Goal: Information Seeking & Learning: Learn about a topic

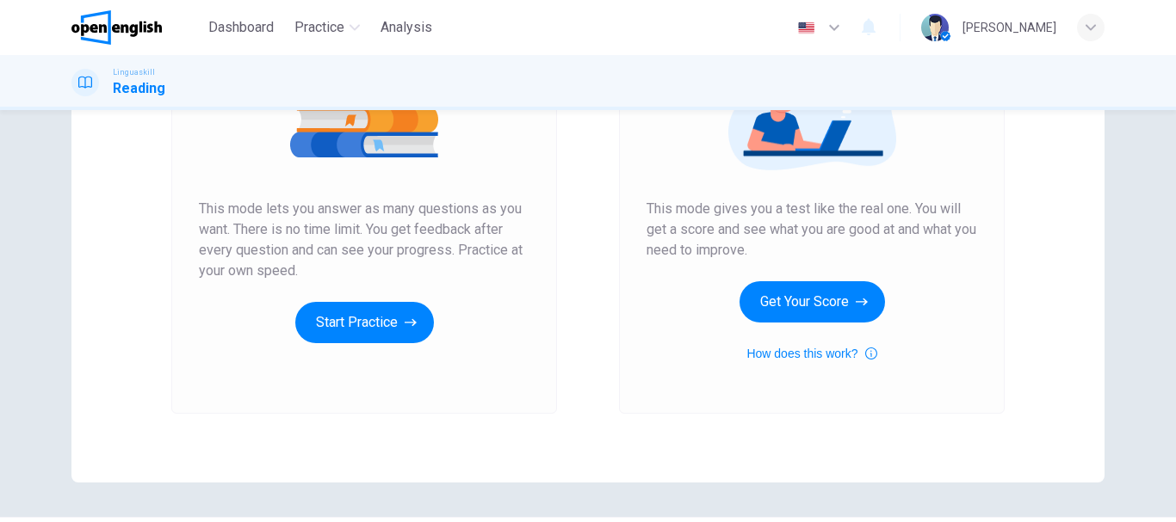
scroll to position [269, 0]
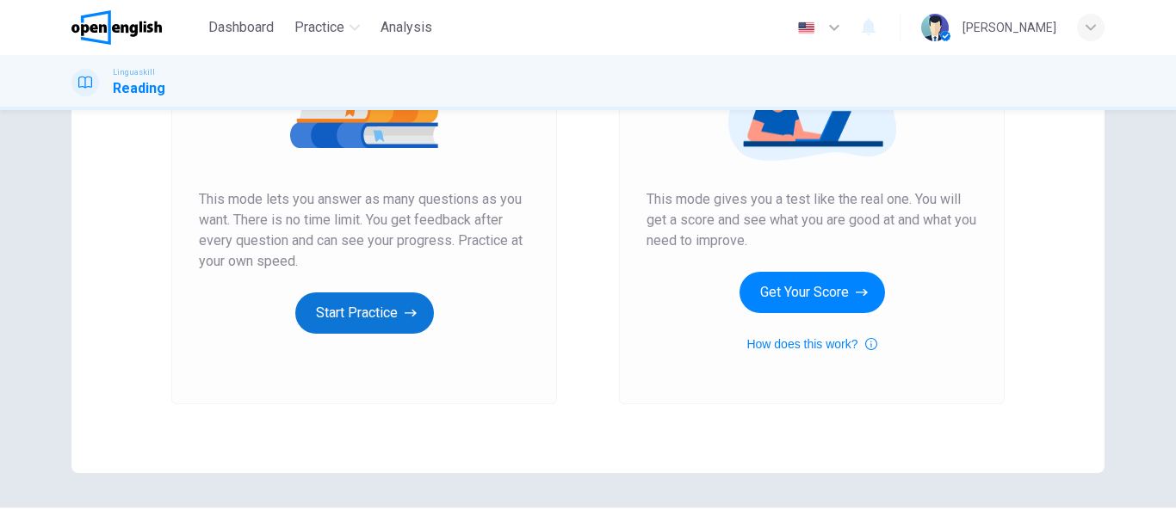
click at [374, 318] on button "Start Practice" at bounding box center [364, 313] width 139 height 41
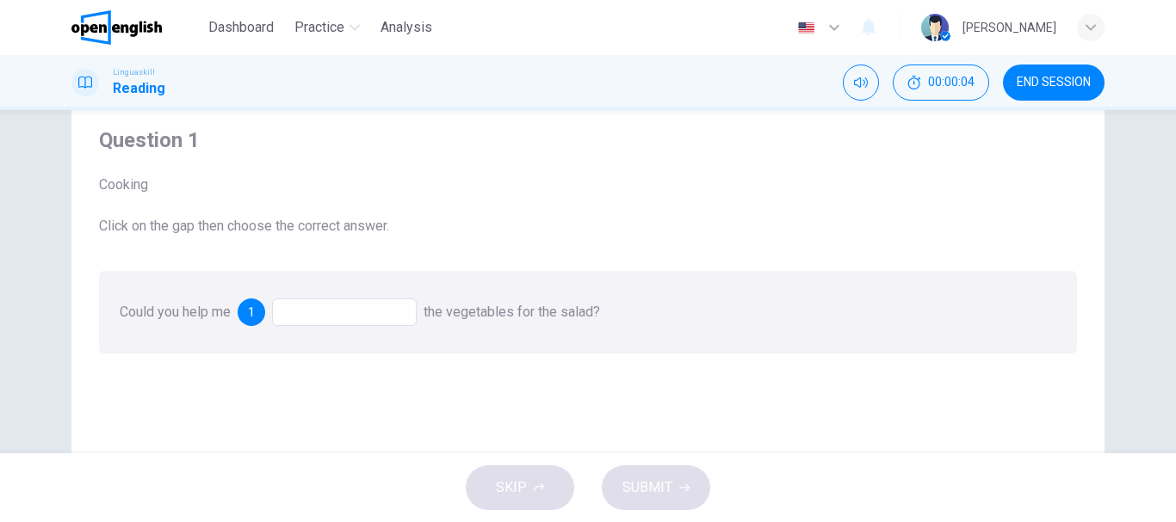
scroll to position [0, 0]
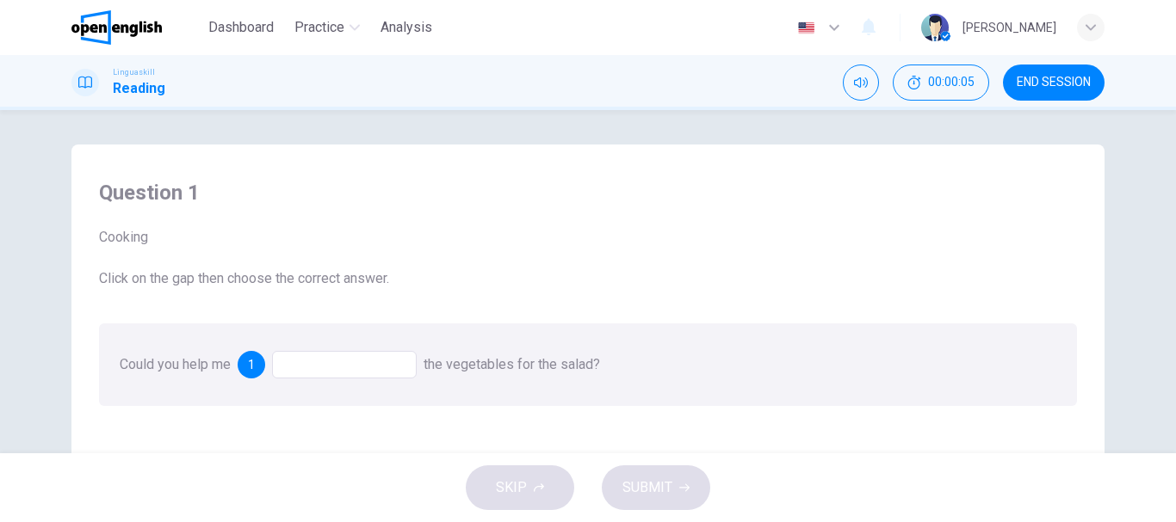
click at [361, 367] on div at bounding box center [344, 365] width 145 height 28
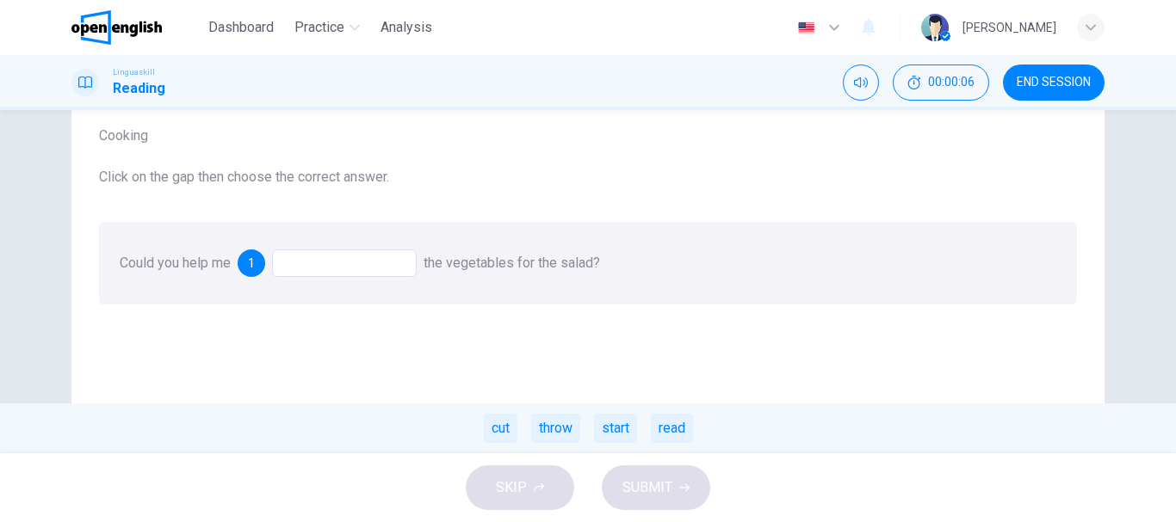
scroll to position [144, 0]
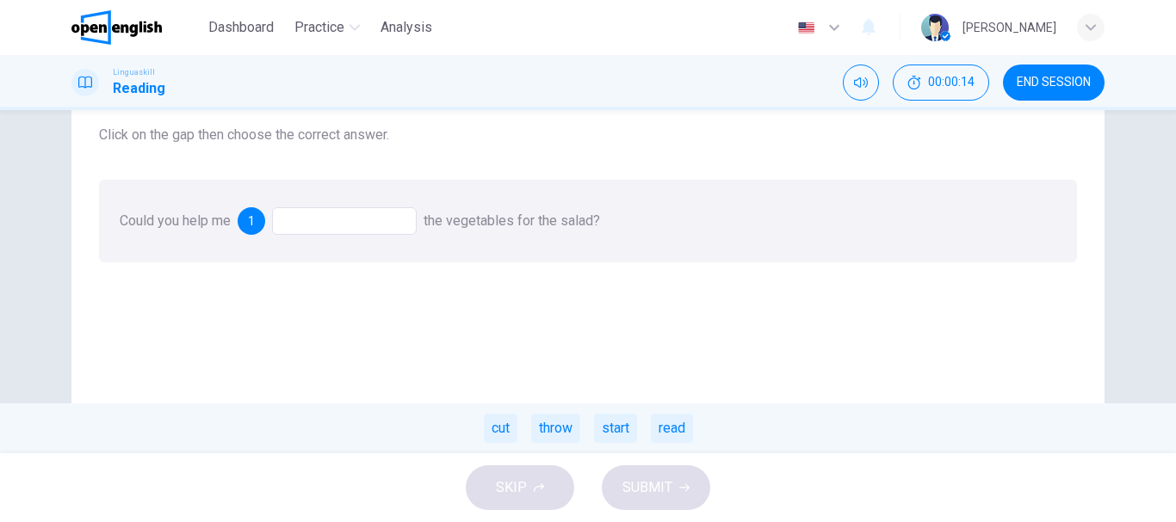
drag, startPoint x: 499, startPoint y: 426, endPoint x: 393, endPoint y: 261, distance: 196.2
click at [393, 262] on div "Could you help me 1 the vegetables for the salad? cut throw start read" at bounding box center [588, 221] width 978 height 83
drag, startPoint x: 496, startPoint y: 429, endPoint x: 464, endPoint y: 381, distance: 57.0
click at [464, 381] on div "Question 1 Cooking Click on the gap then choose the correct answer. Could you h…" at bounding box center [587, 308] width 1005 height 581
click at [519, 450] on div "cut throw start read" at bounding box center [588, 429] width 1176 height 50
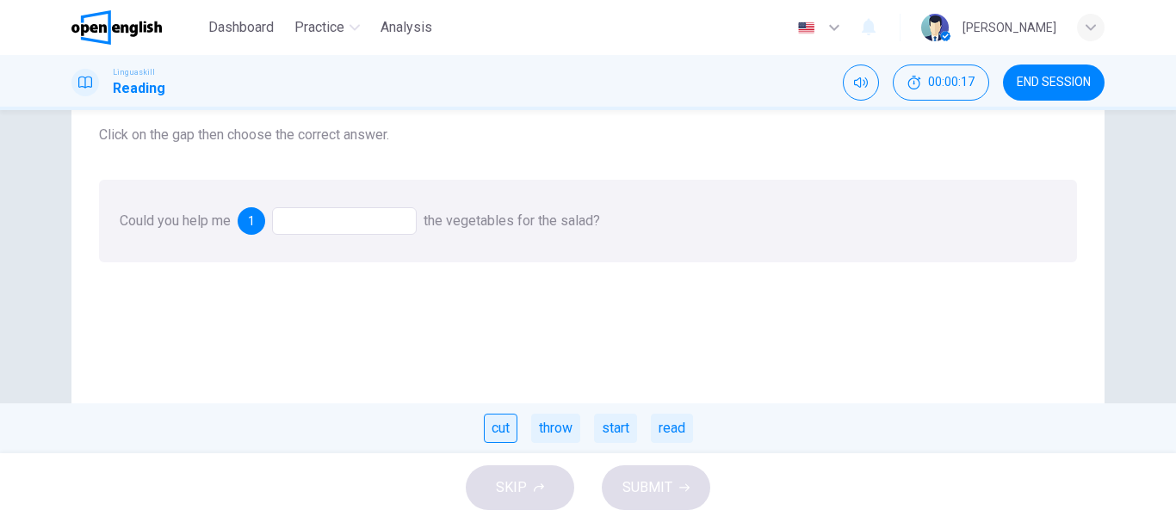
click at [506, 439] on div "cut" at bounding box center [501, 428] width 34 height 29
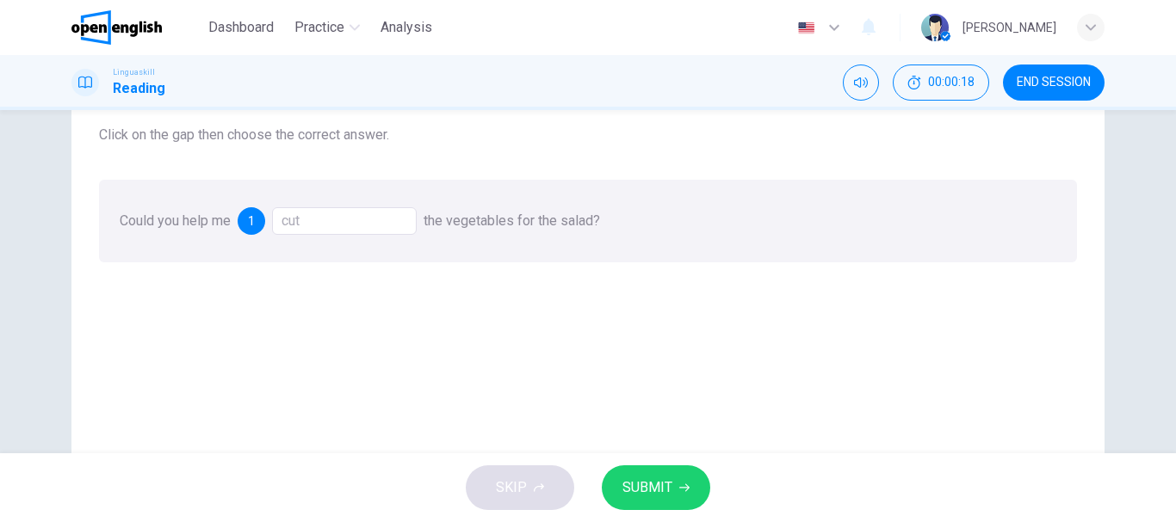
click at [651, 486] on span "SUBMIT" at bounding box center [647, 488] width 50 height 24
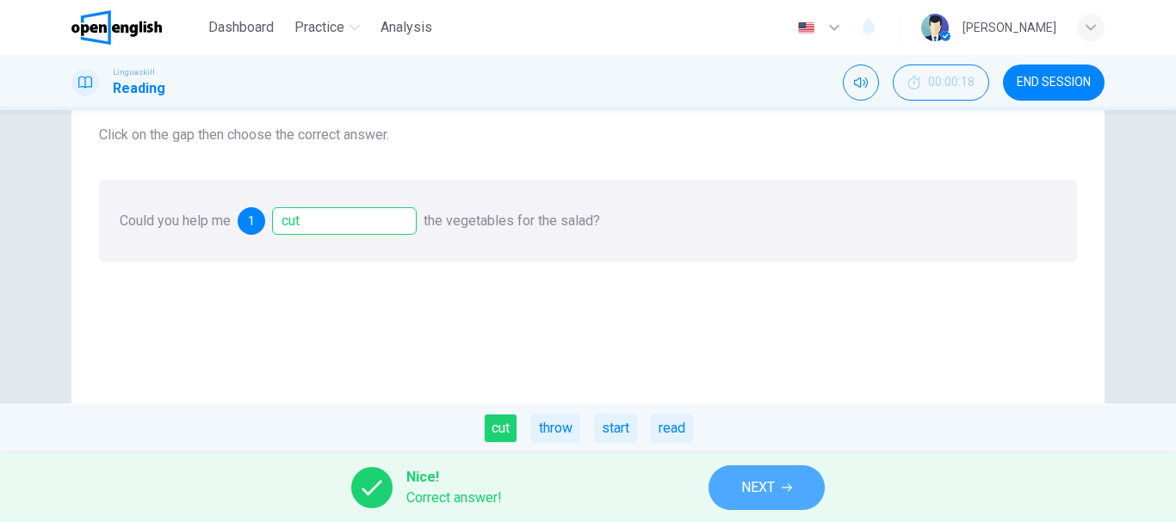
click at [725, 483] on button "NEXT" at bounding box center [766, 488] width 116 height 45
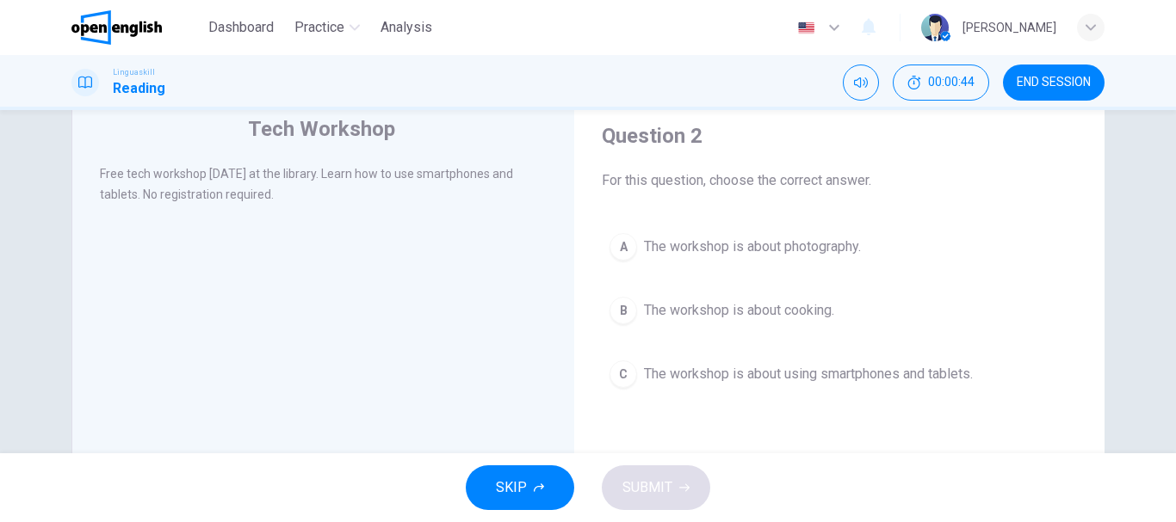
scroll to position [58, 0]
click at [732, 245] on span "The workshop is about photography." at bounding box center [752, 246] width 217 height 21
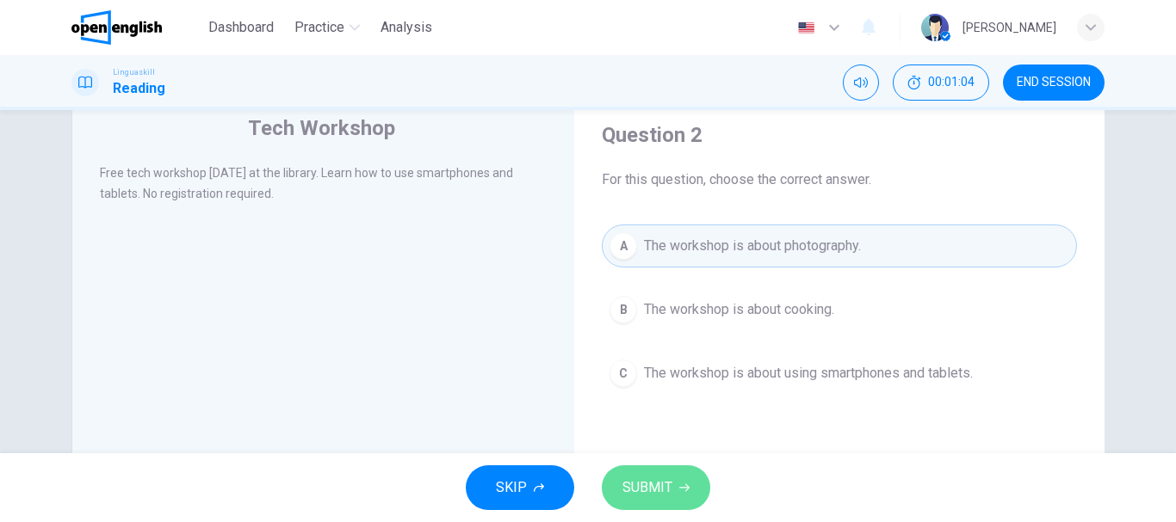
click at [619, 481] on button "SUBMIT" at bounding box center [656, 488] width 108 height 45
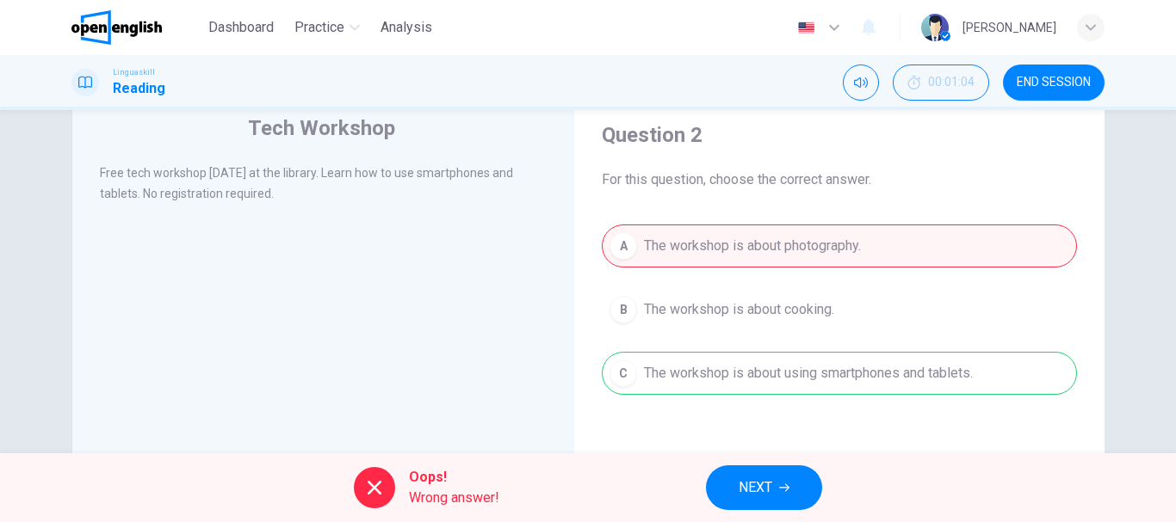
click at [744, 478] on span "NEXT" at bounding box center [755, 488] width 34 height 24
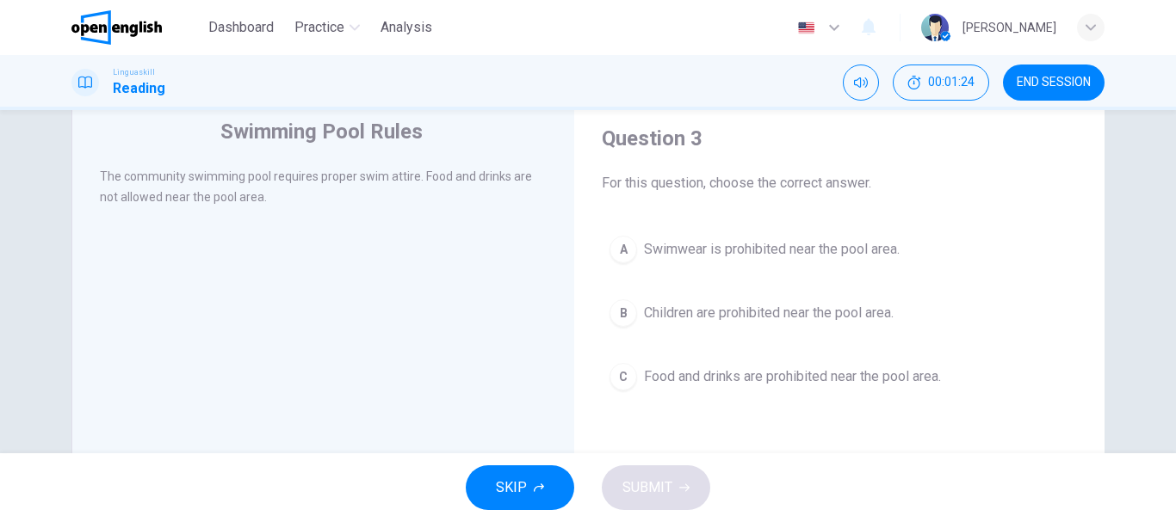
scroll to position [40, 0]
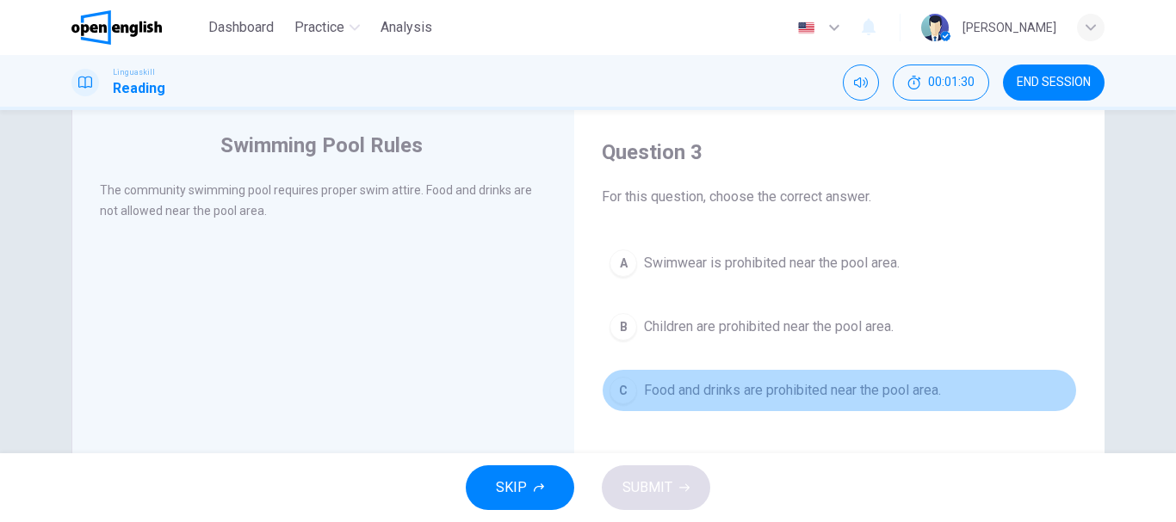
click at [699, 398] on span "Food and drinks are prohibited near the pool area." at bounding box center [792, 390] width 297 height 21
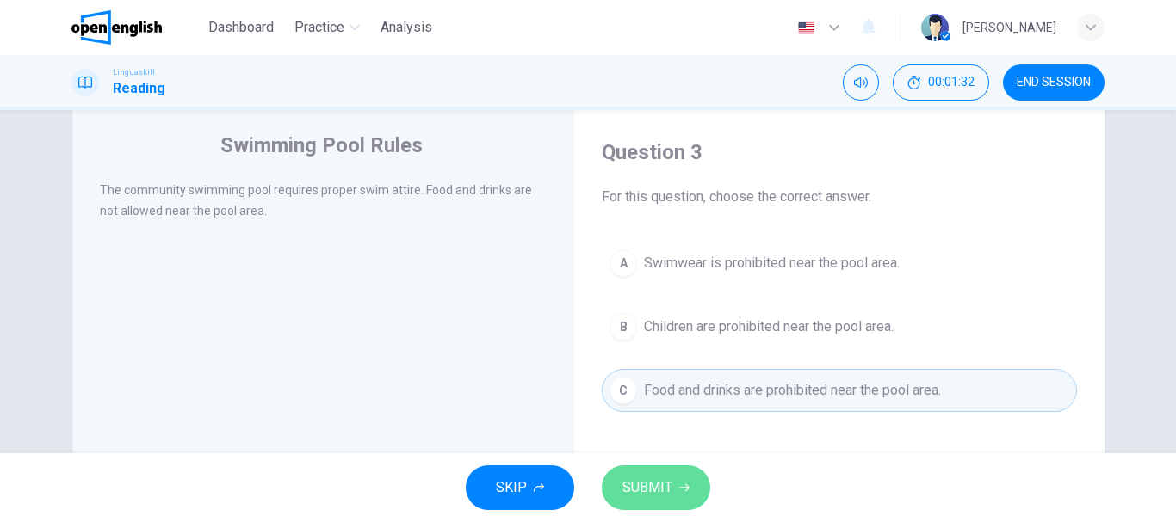
click at [658, 484] on span "SUBMIT" at bounding box center [647, 488] width 50 height 24
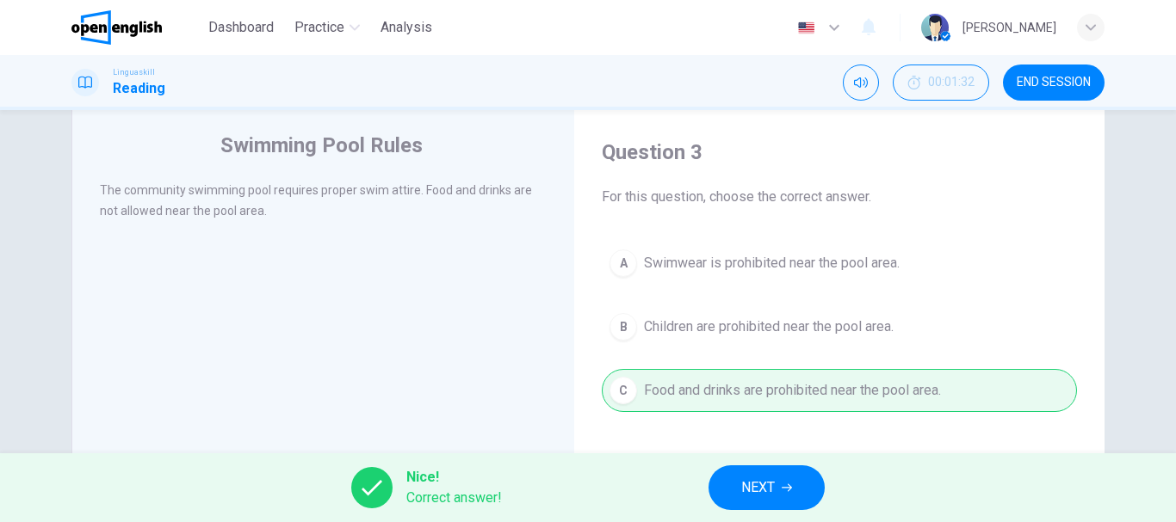
click at [756, 482] on span "NEXT" at bounding box center [758, 488] width 34 height 24
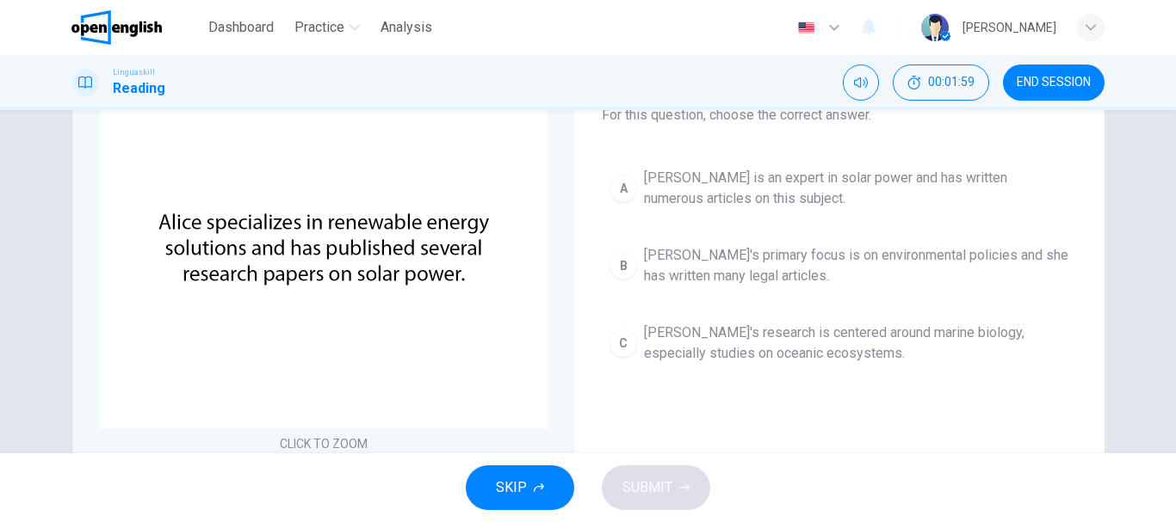
scroll to position [97, 0]
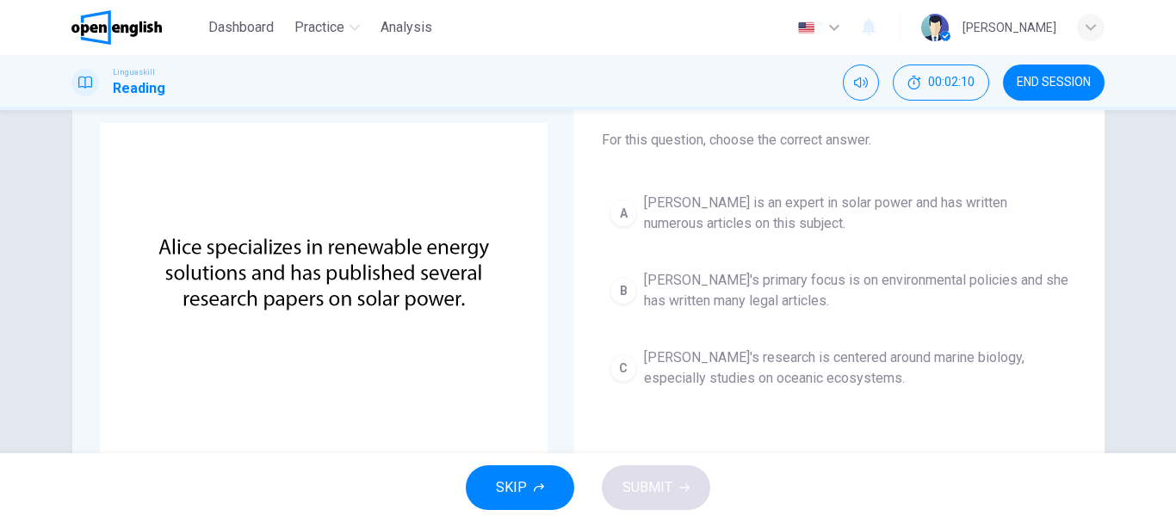
click at [682, 286] on span "[PERSON_NAME]'s primary focus is on environmental policies and she has written …" at bounding box center [856, 290] width 425 height 41
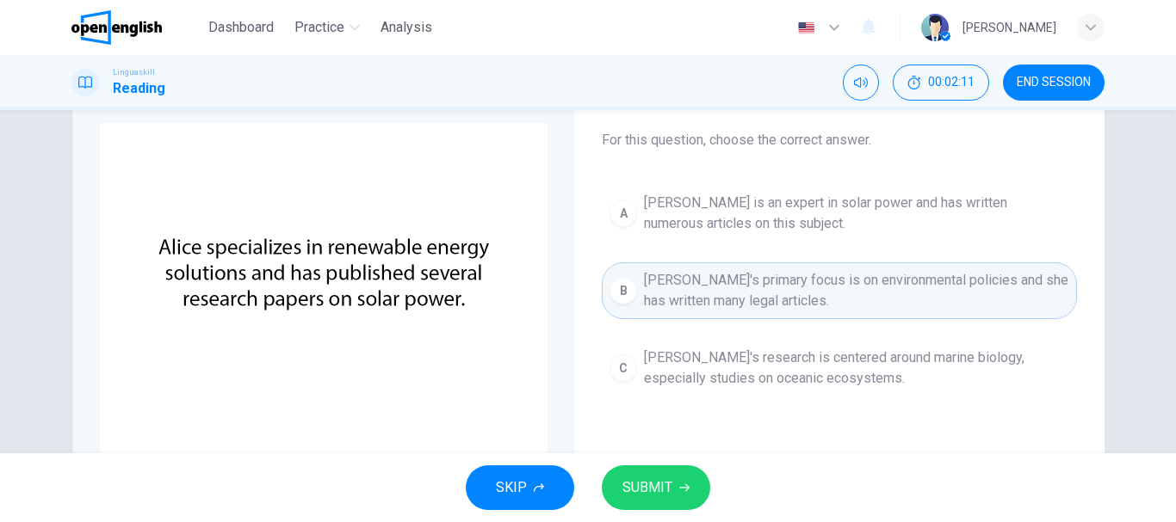
click at [676, 382] on span "[PERSON_NAME]'s research is centered around marine biology, especially studies …" at bounding box center [856, 368] width 425 height 41
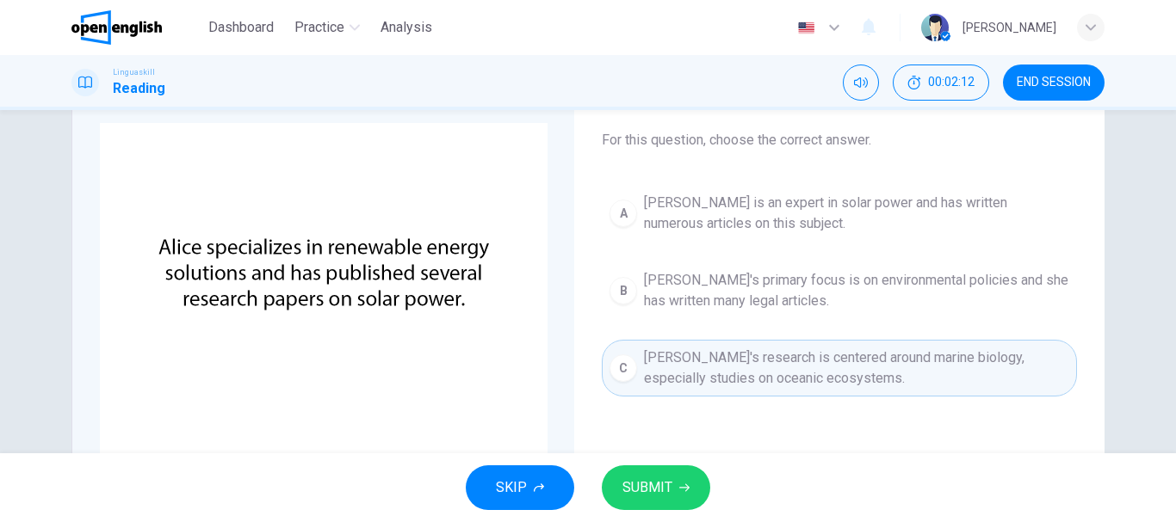
click at [641, 462] on div "SKIP SUBMIT" at bounding box center [588, 488] width 1176 height 69
click at [641, 484] on span "SUBMIT" at bounding box center [647, 488] width 50 height 24
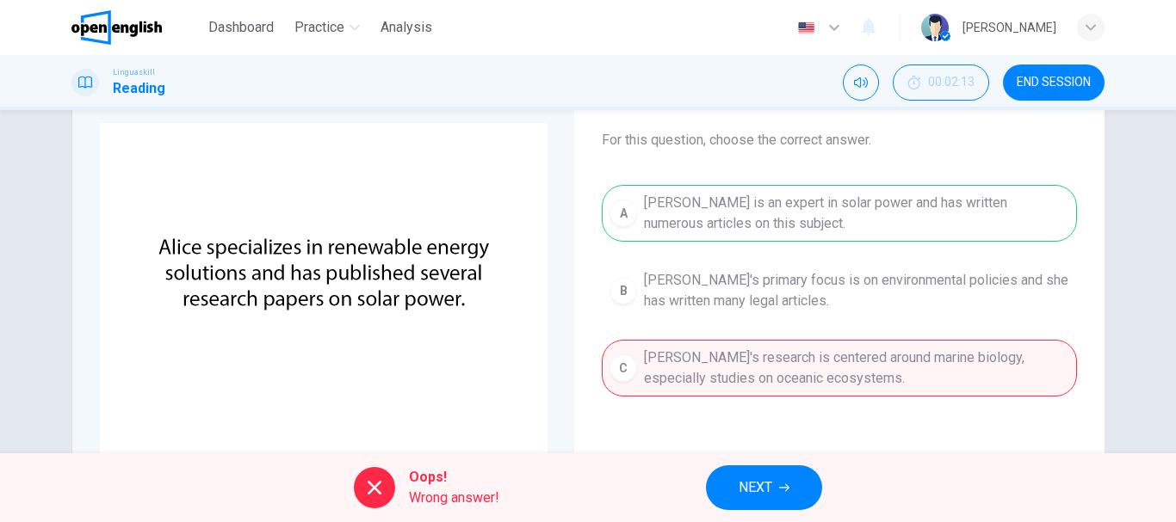
click at [725, 483] on button "NEXT" at bounding box center [764, 488] width 116 height 45
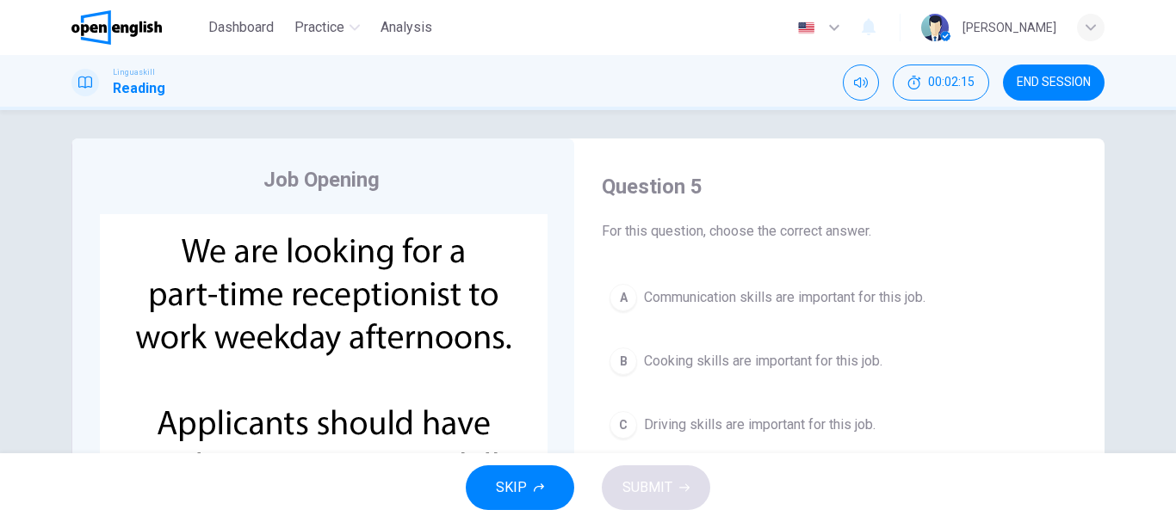
scroll to position [0, 0]
